Goal: Leave review/rating: Share an evaluation or opinion about a product, service, or content

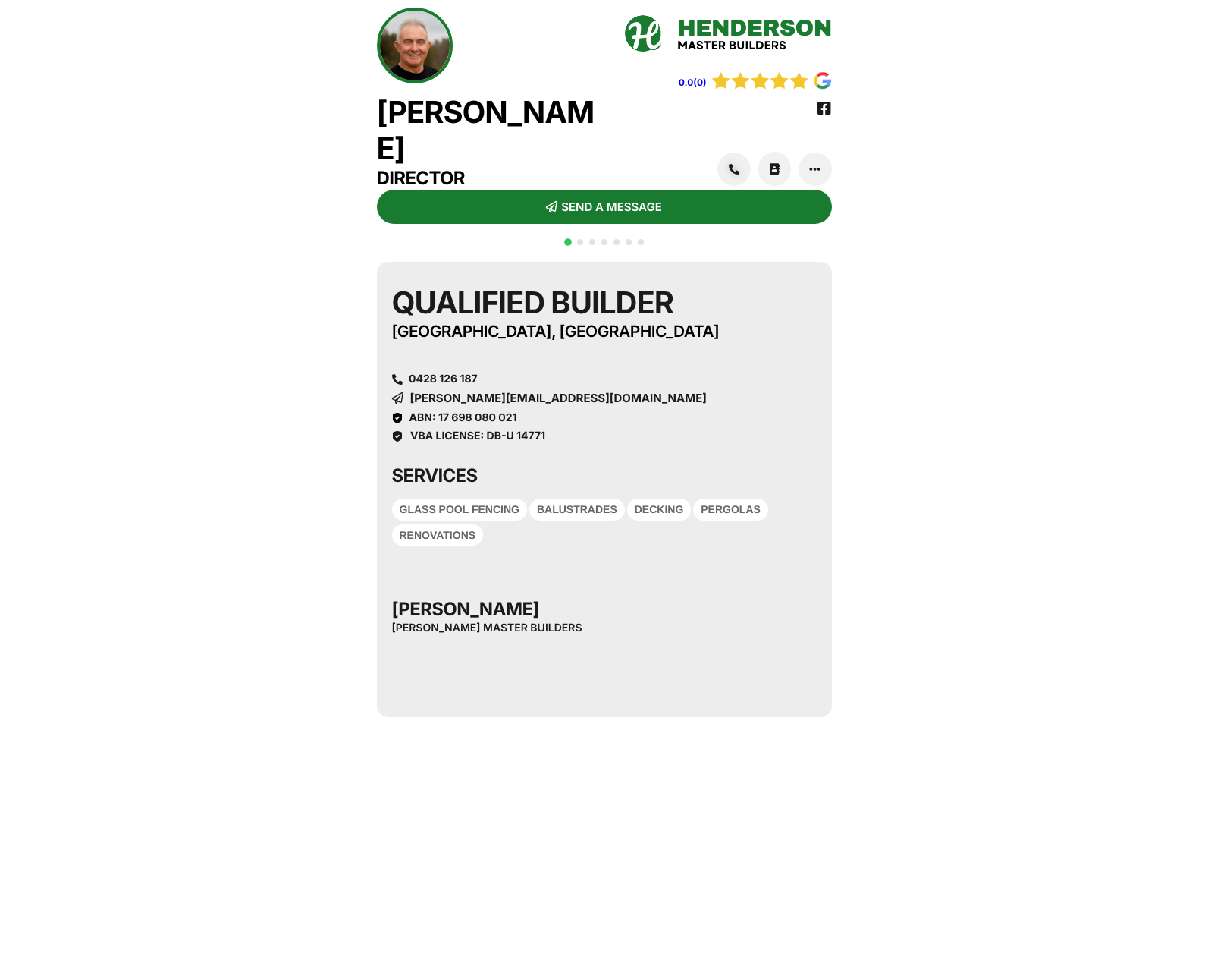
click at [760, 65] on div "0.0(0)" at bounding box center [726, 75] width 212 height 30
click at [743, 82] on img at bounding box center [771, 80] width 121 height 19
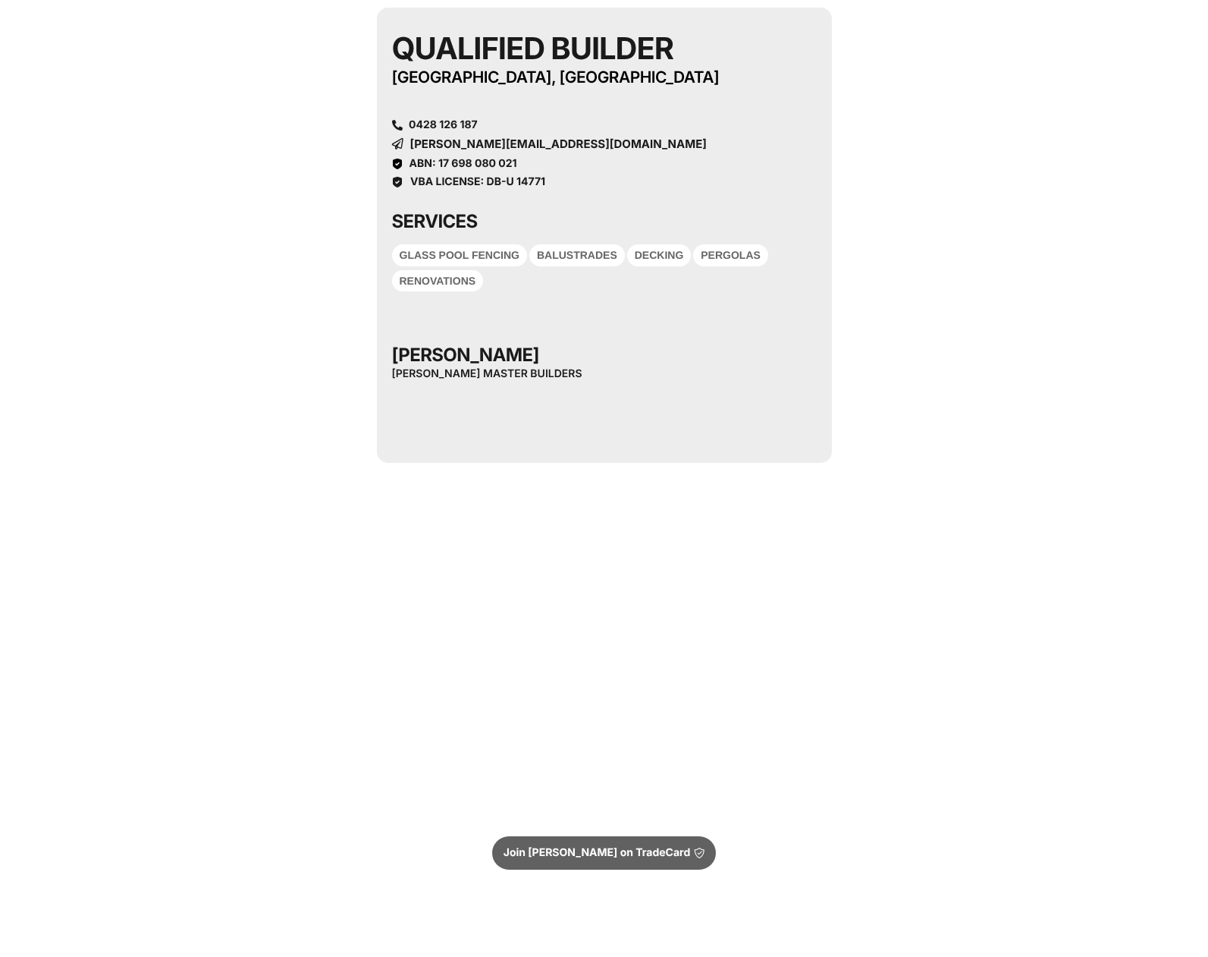
scroll to position [280, 0]
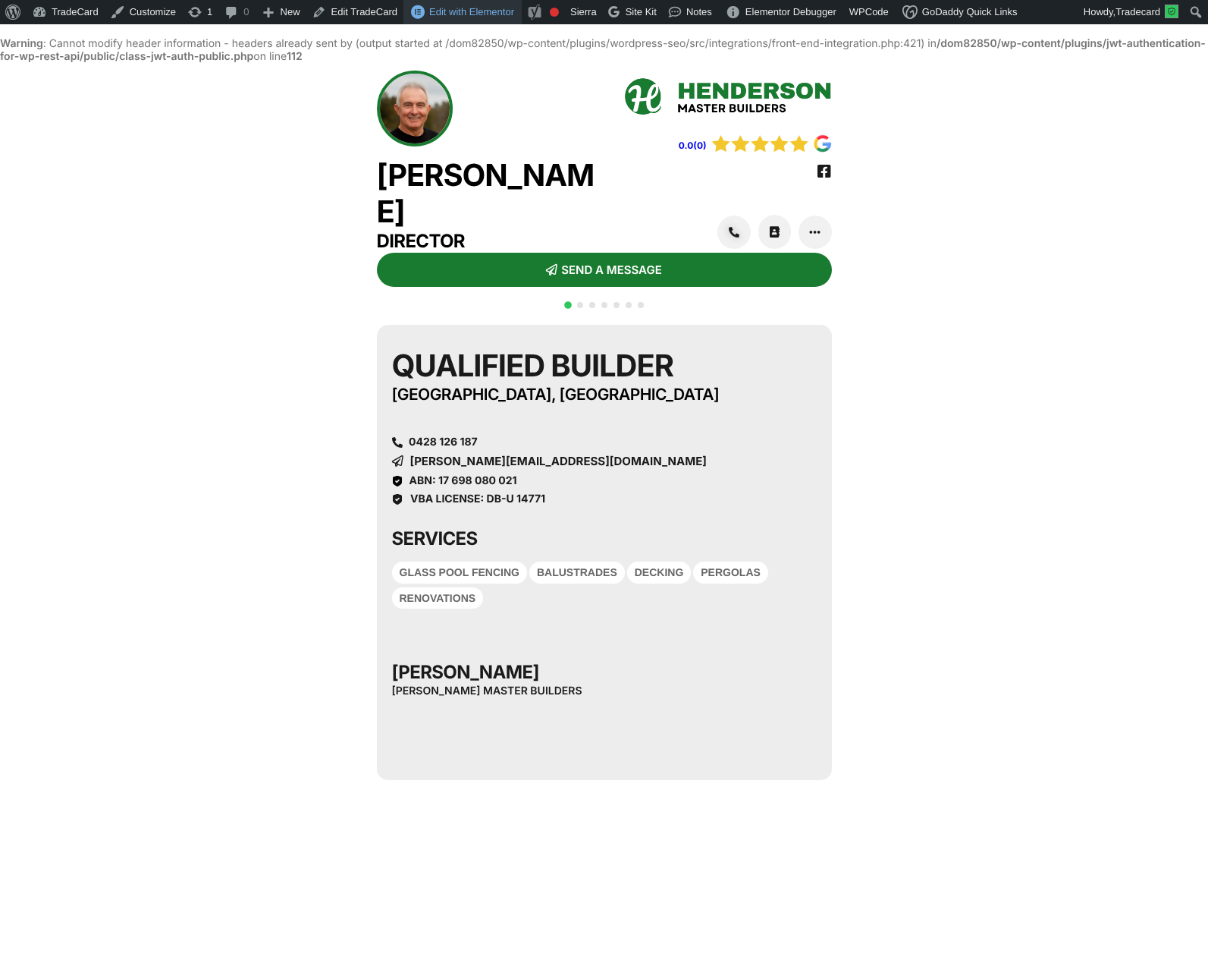
scroll to position [39, 0]
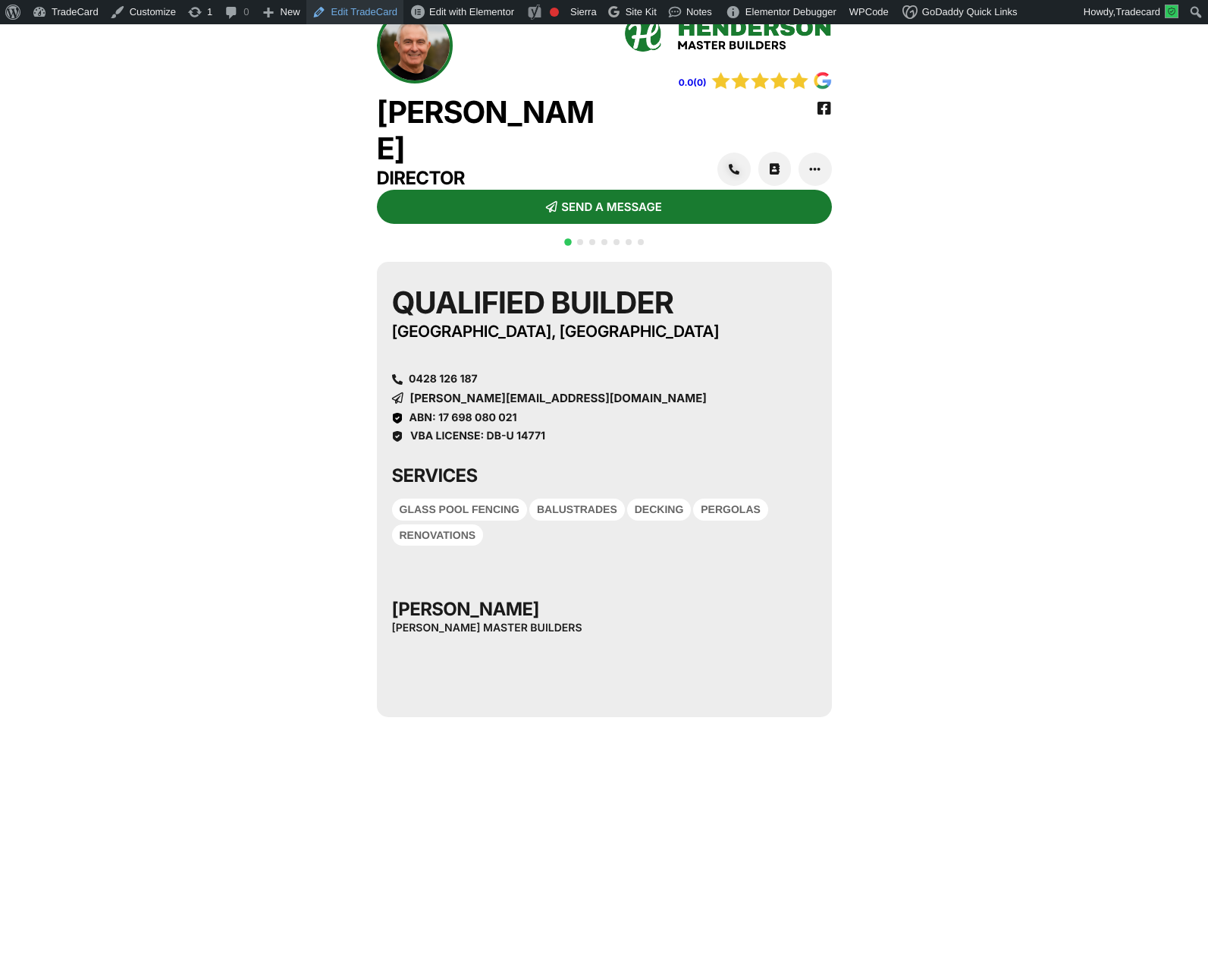
click at [357, 11] on link "Edit TradeCard" at bounding box center [354, 12] width 97 height 24
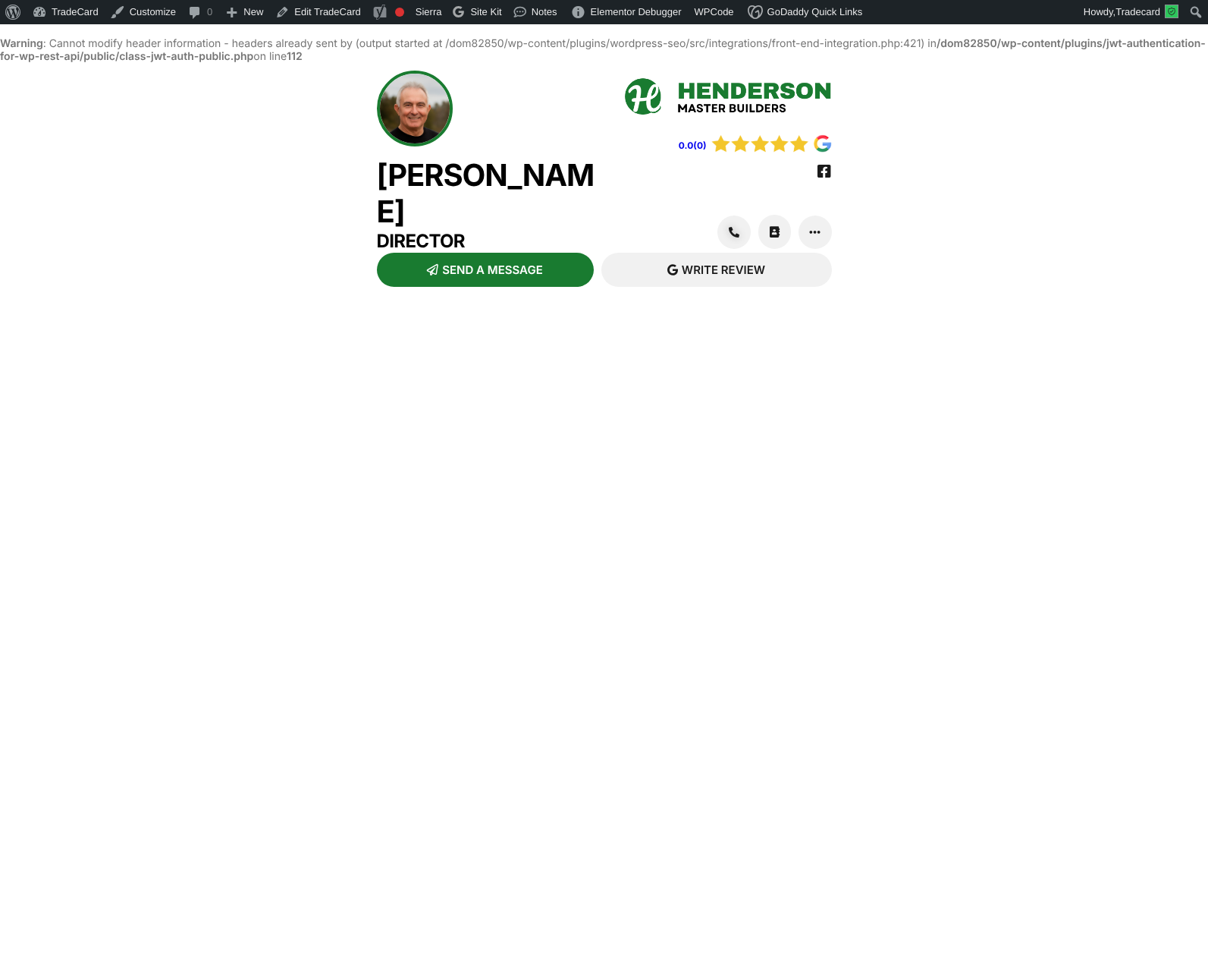
scroll to position [39, 0]
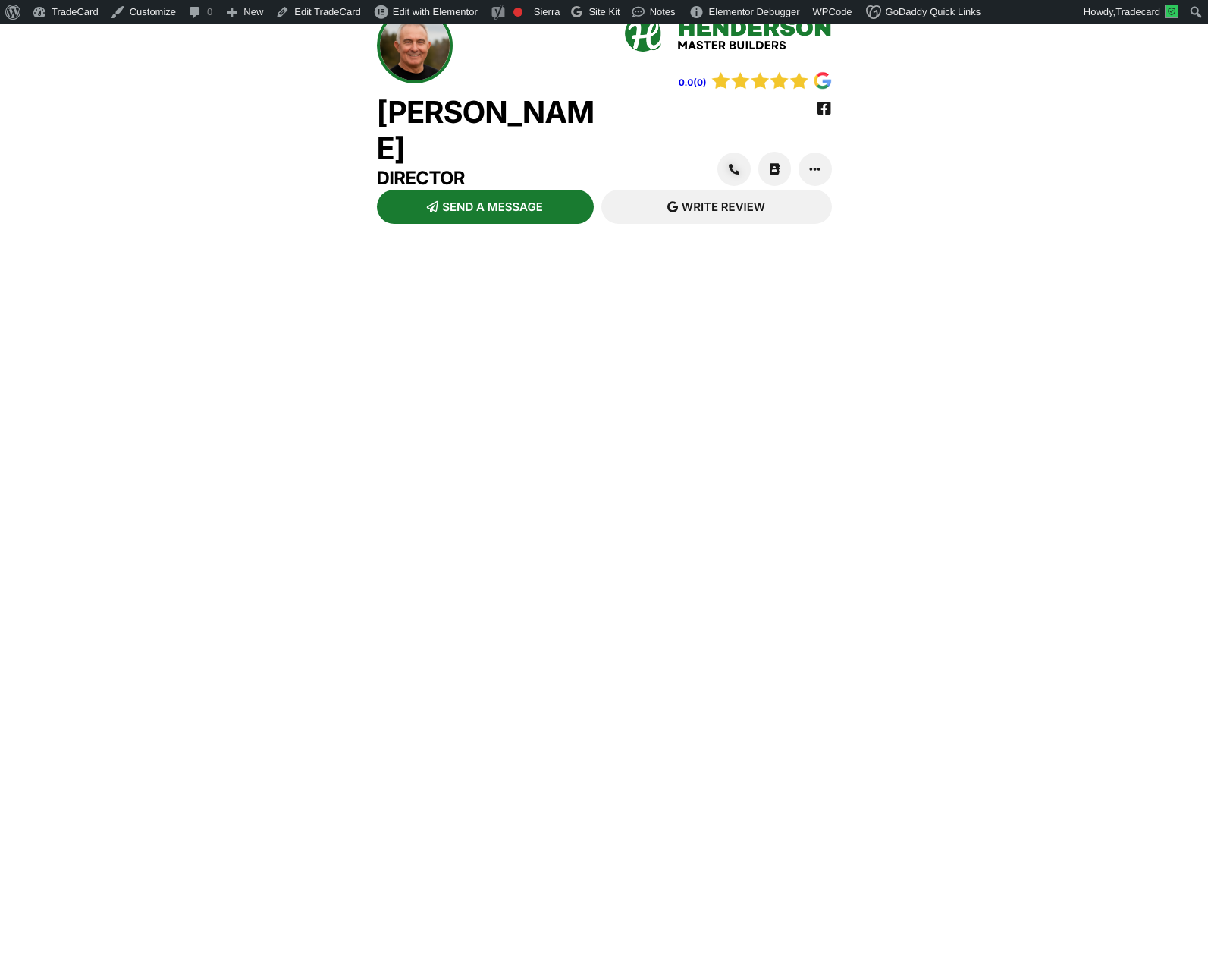
click at [738, 90] on img at bounding box center [771, 80] width 121 height 19
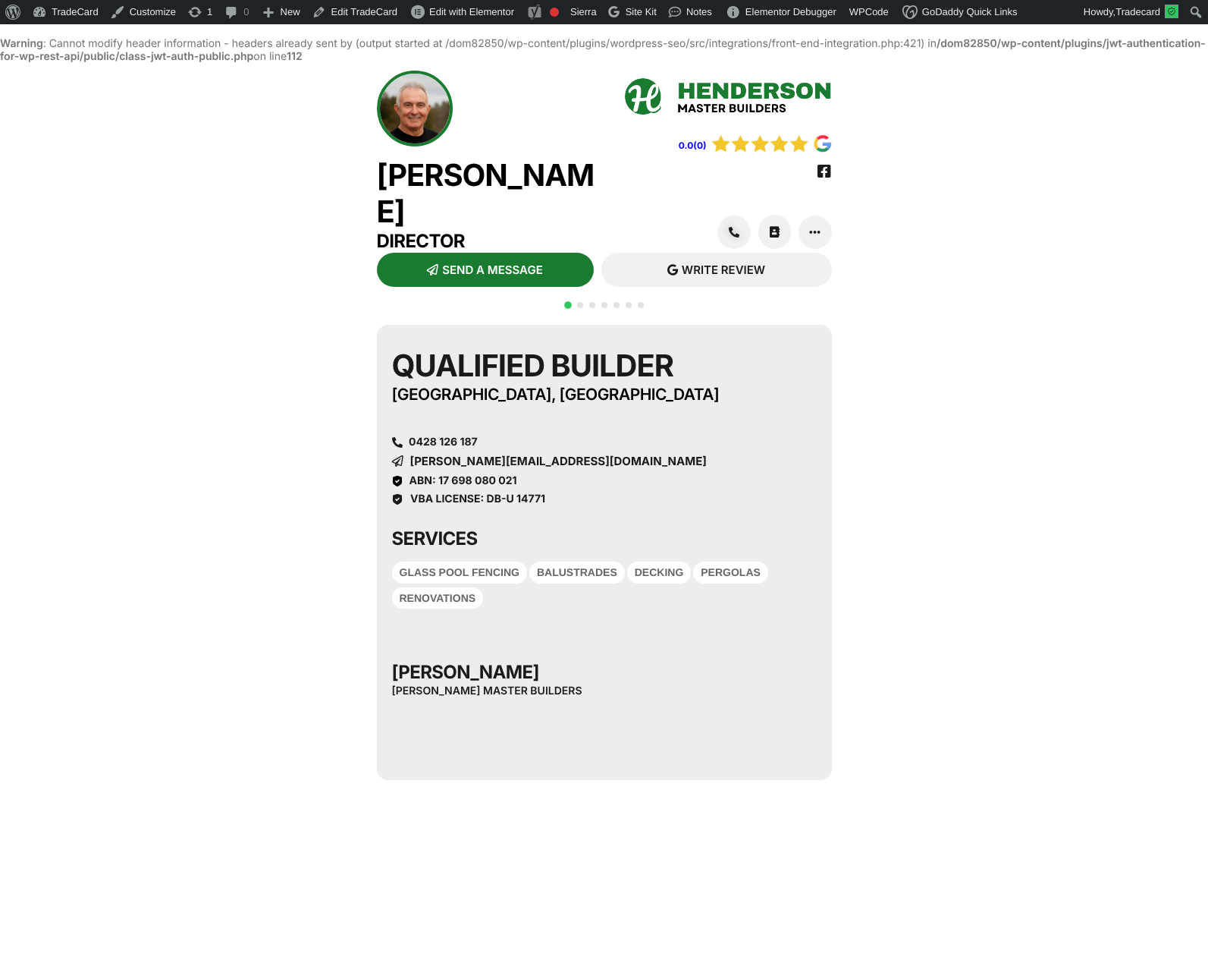
scroll to position [39, 0]
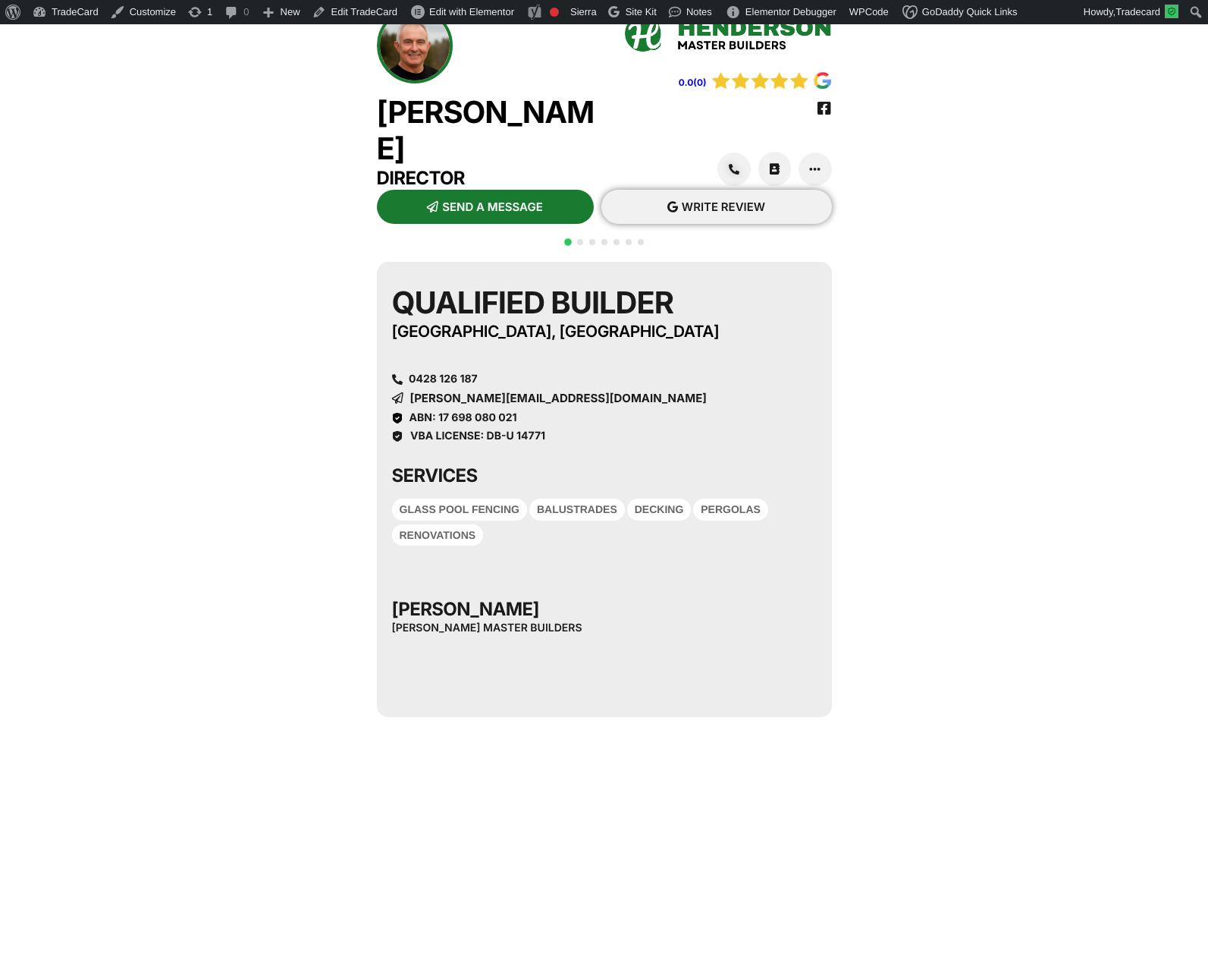
click at [721, 212] on span "WRITE REVIEW" at bounding box center [723, 206] width 83 height 11
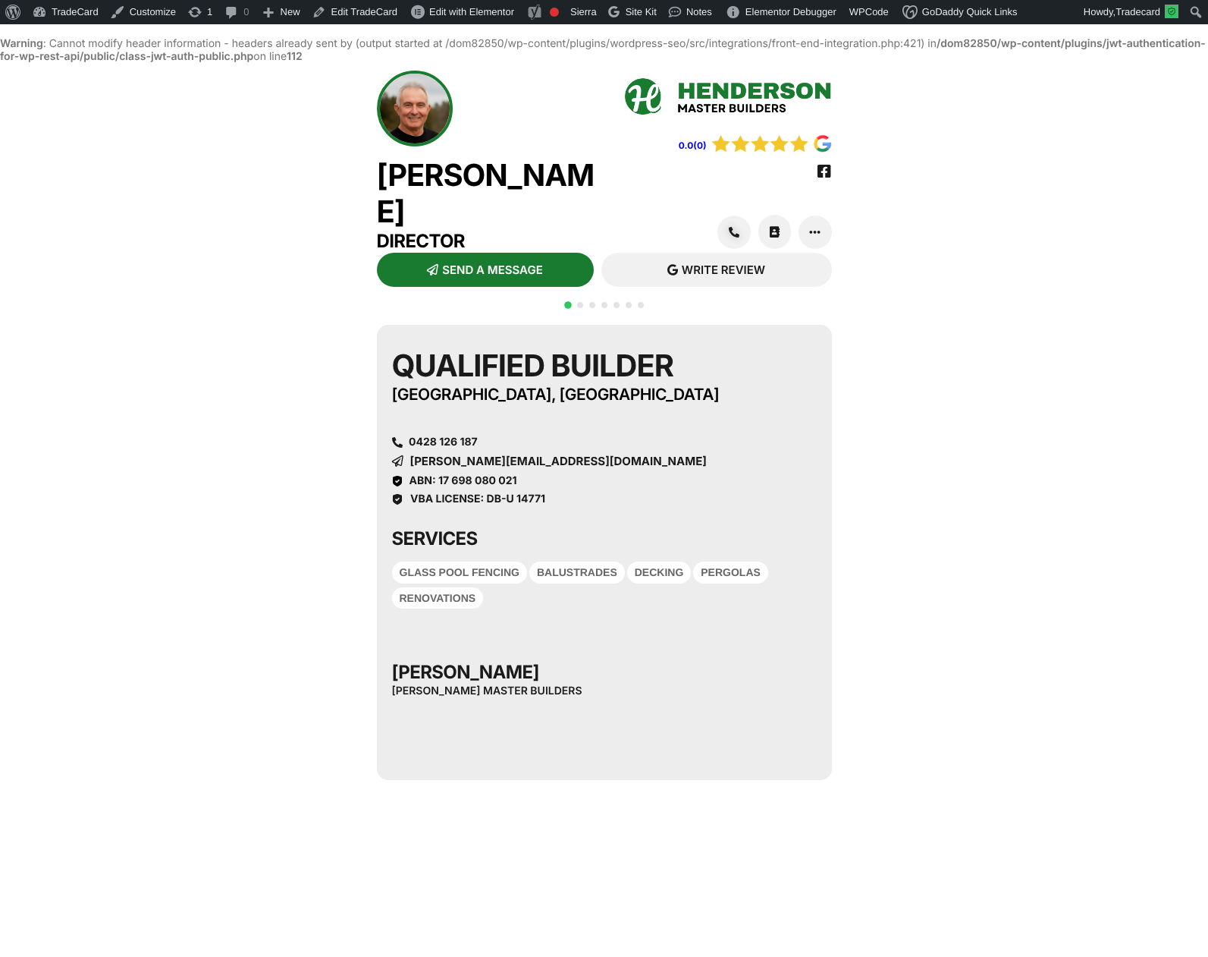
scroll to position [39, 0]
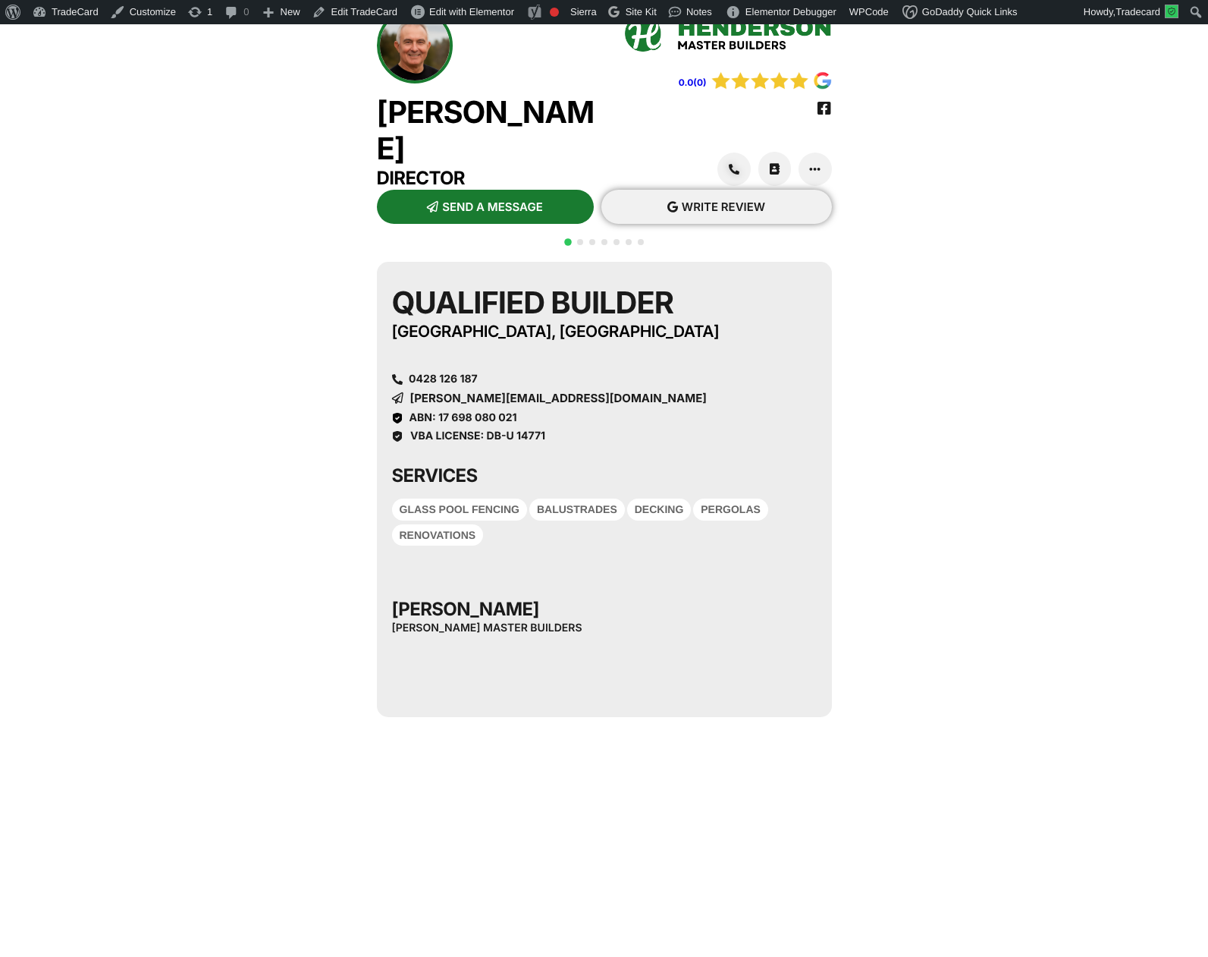
click at [759, 212] on span "WRITE REVIEW" at bounding box center [723, 206] width 83 height 11
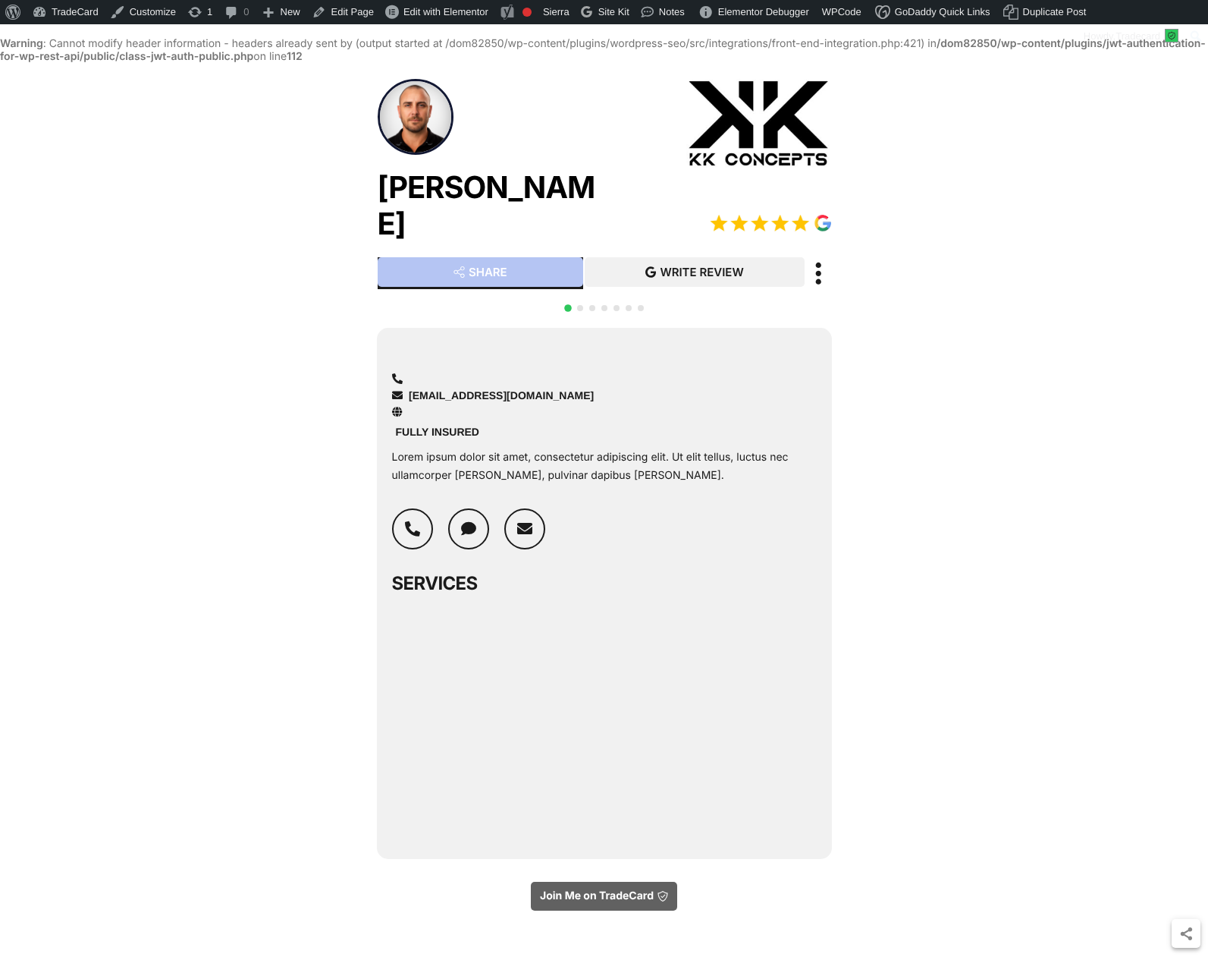
scroll to position [39, 0]
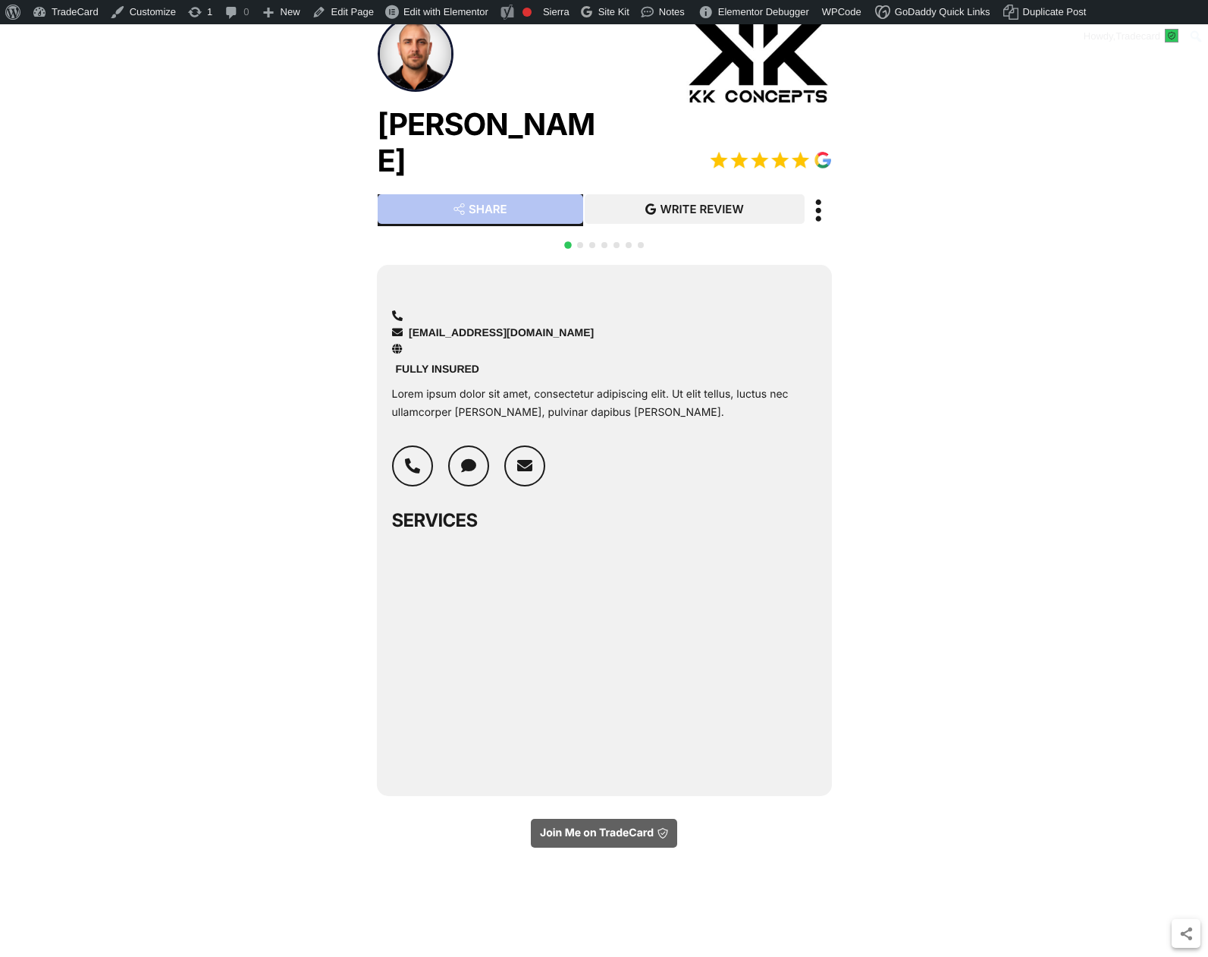
click at [583, 263] on div at bounding box center [604, 254] width 85 height 30
click at [583, 253] on div "QR CODE SCAN WITH YOUR PHONE Join [PERSON_NAME] Me on TradeCard [EMAIL_ADDRESS]…" at bounding box center [604, 632] width 455 height 810
click at [580, 248] on span "Go to slide 2" at bounding box center [580, 245] width 6 height 6
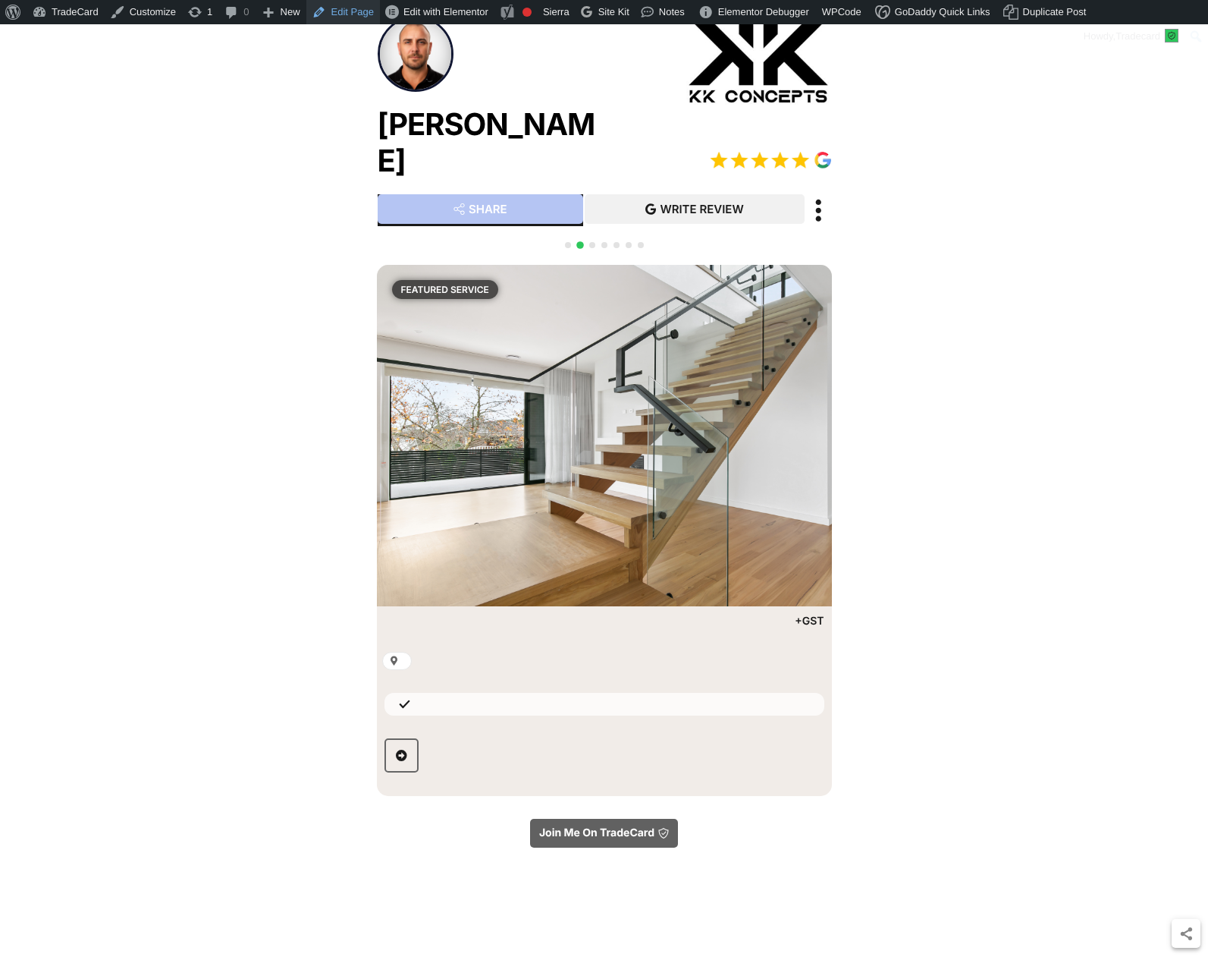
click at [347, 11] on link "Edit Page" at bounding box center [343, 12] width 74 height 24
